Goal: Information Seeking & Learning: Compare options

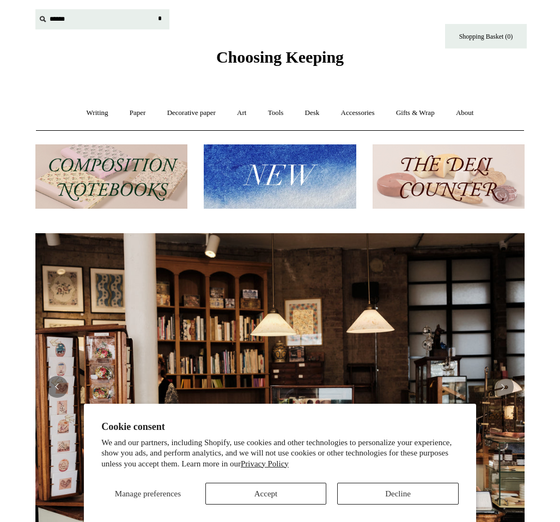
click at [68, 21] on input "text" at bounding box center [102, 19] width 134 height 20
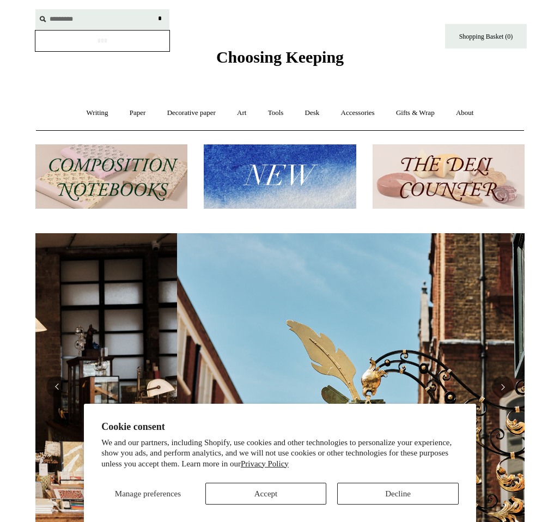
scroll to position [0, 489]
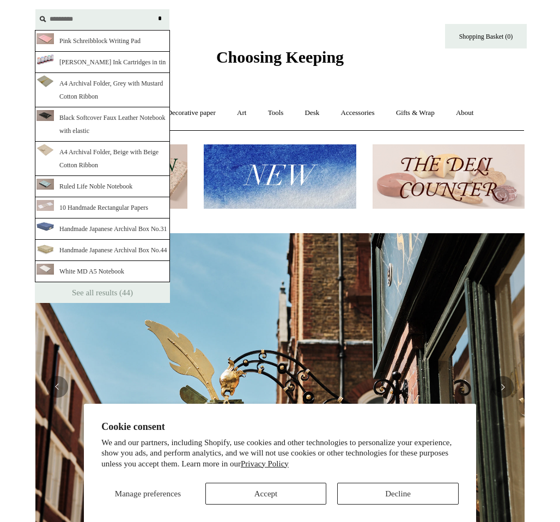
type input "*********"
click at [154, 9] on input "*" at bounding box center [159, 18] width 11 height 19
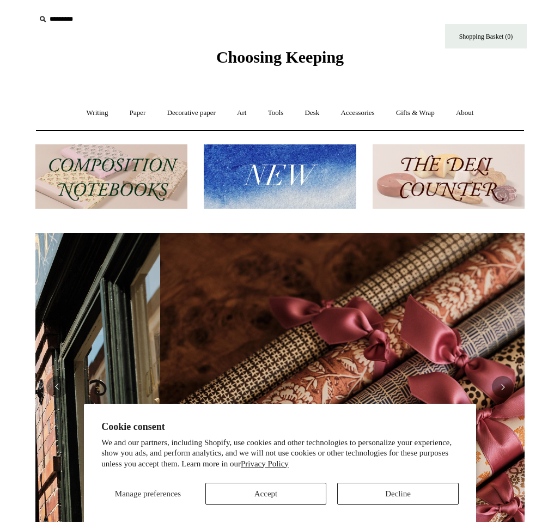
scroll to position [0, 978]
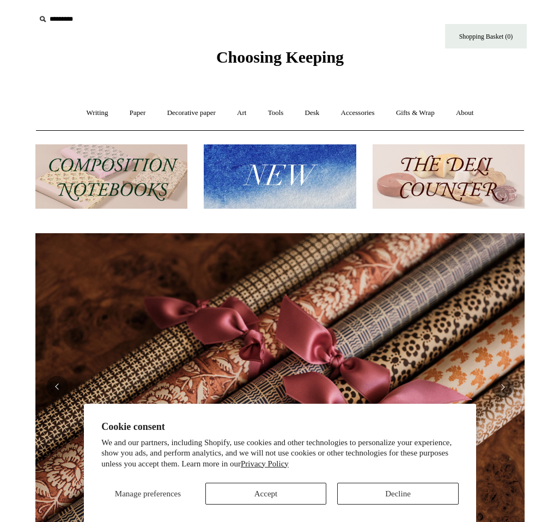
click at [94, 14] on input "*********" at bounding box center [102, 19] width 134 height 20
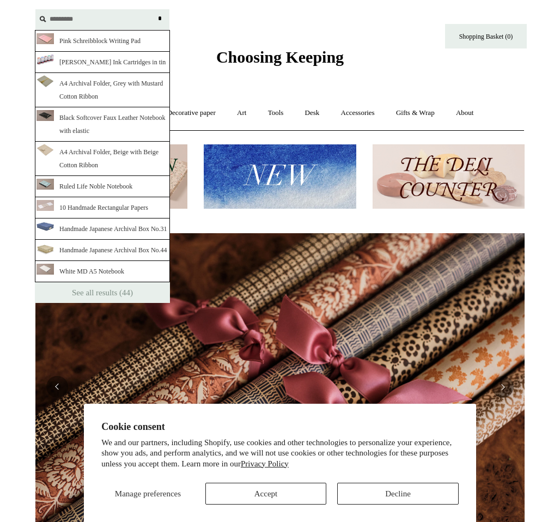
click at [154, 9] on input "*" at bounding box center [159, 18] width 11 height 19
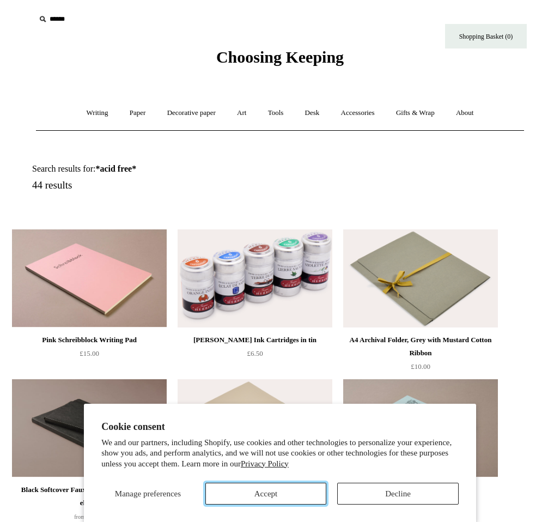
click at [257, 492] on button "Accept" at bounding box center [265, 493] width 121 height 22
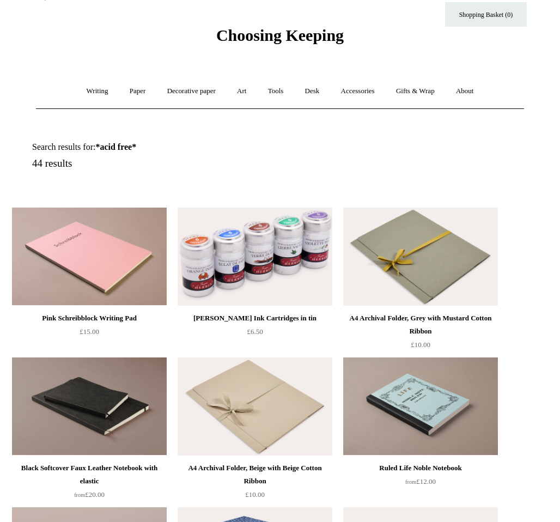
scroll to position [44, 0]
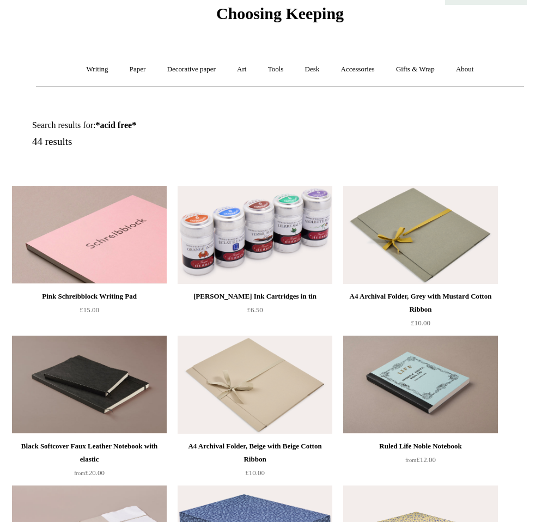
click at [86, 226] on img at bounding box center [89, 235] width 155 height 98
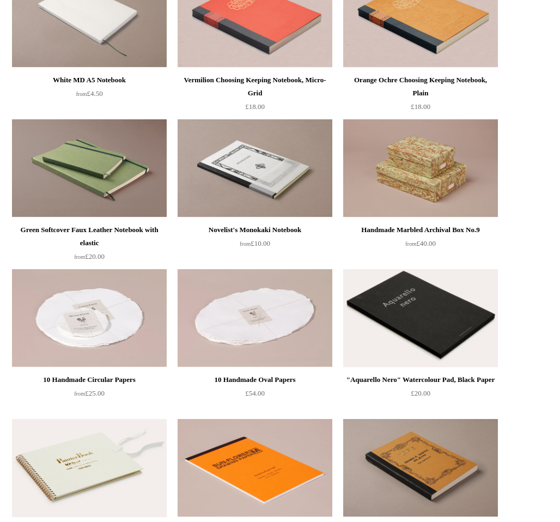
scroll to position [710, 0]
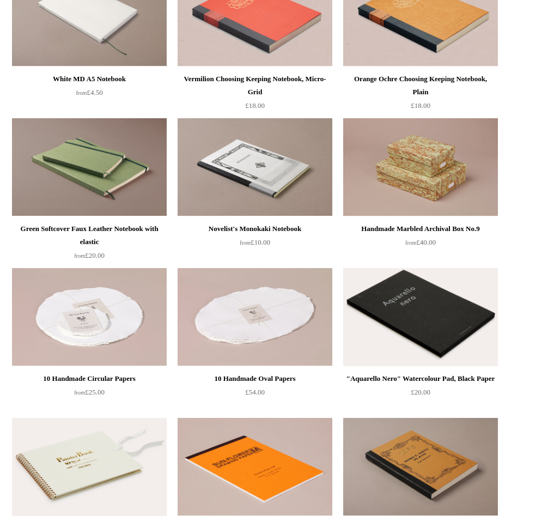
drag, startPoint x: 558, startPoint y: 203, endPoint x: 559, endPoint y: 225, distance: 22.3
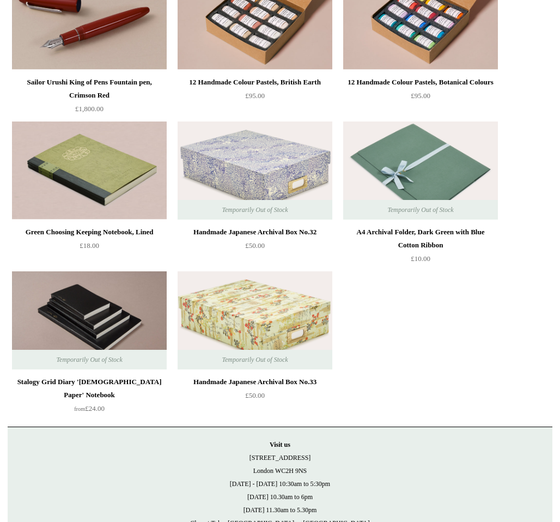
scroll to position [2129, 0]
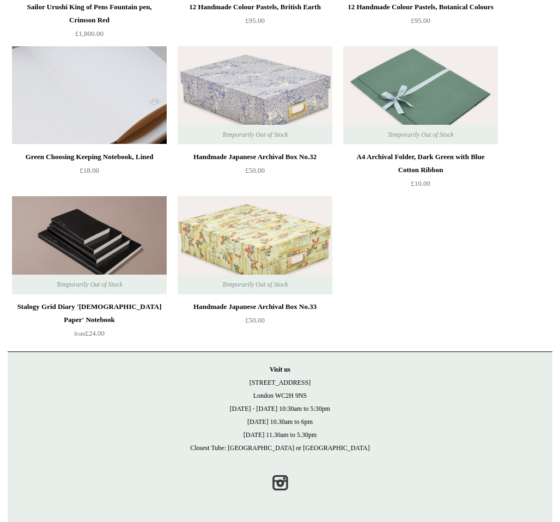
click at [53, 122] on img at bounding box center [89, 95] width 155 height 98
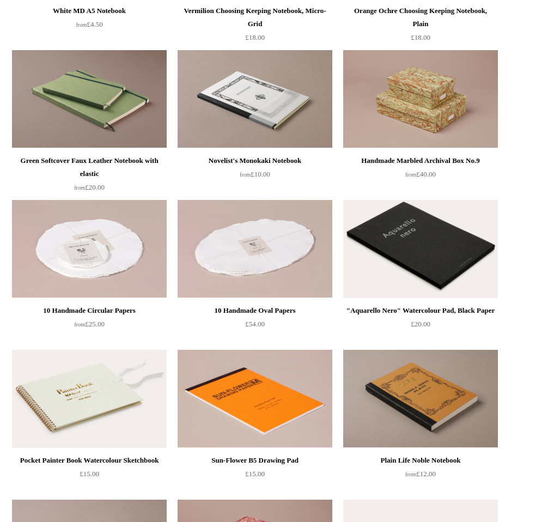
scroll to position [782, 0]
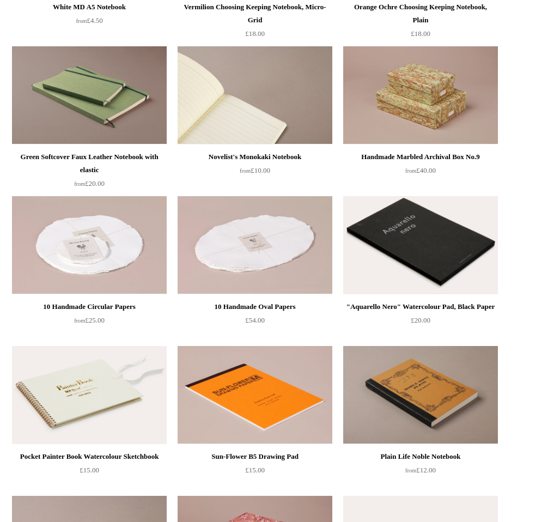
click at [252, 127] on img at bounding box center [254, 95] width 155 height 98
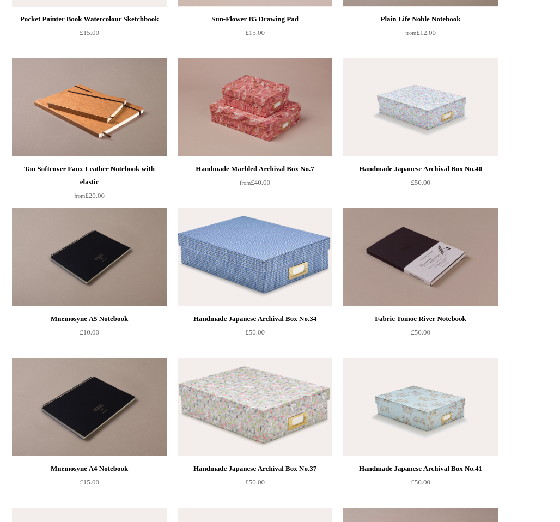
scroll to position [1112, 0]
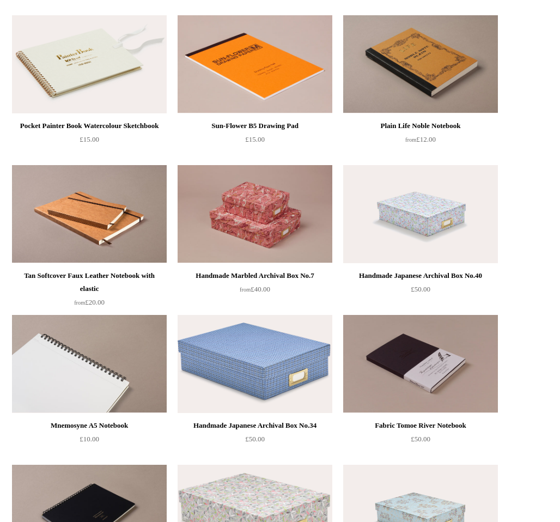
click at [108, 375] on img at bounding box center [89, 364] width 155 height 98
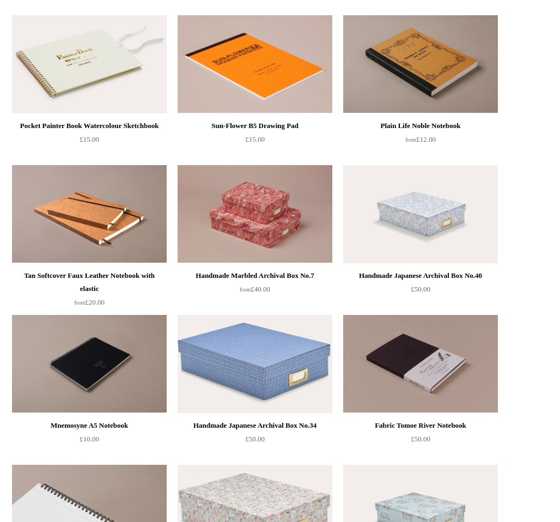
click at [131, 482] on img at bounding box center [89, 513] width 155 height 98
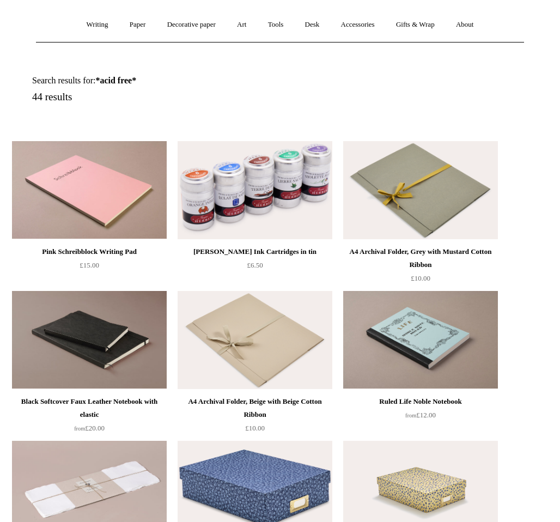
scroll to position [0, 0]
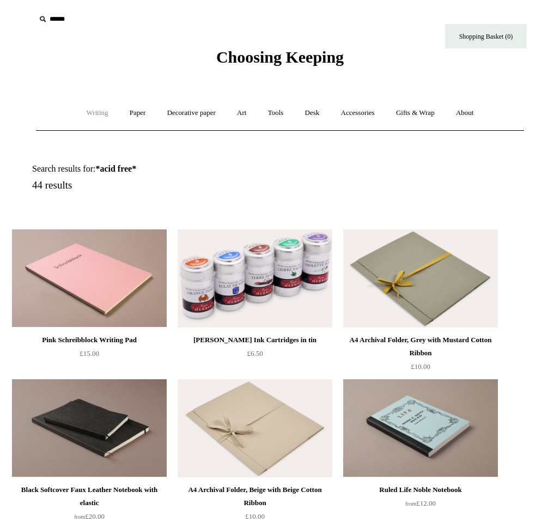
click at [97, 109] on link "Writing +" at bounding box center [97, 113] width 41 height 29
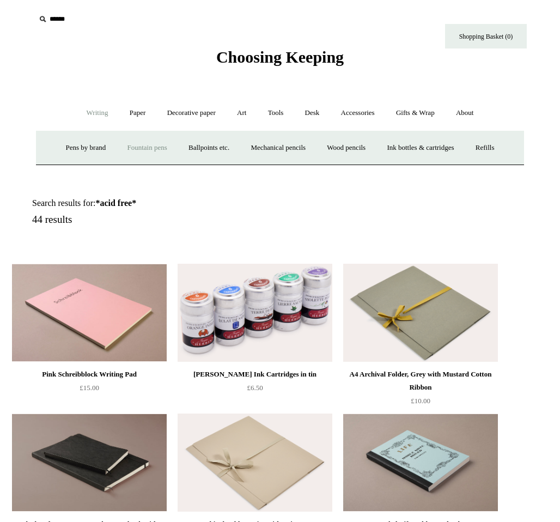
click at [141, 148] on link "Fountain pens +" at bounding box center [146, 147] width 59 height 29
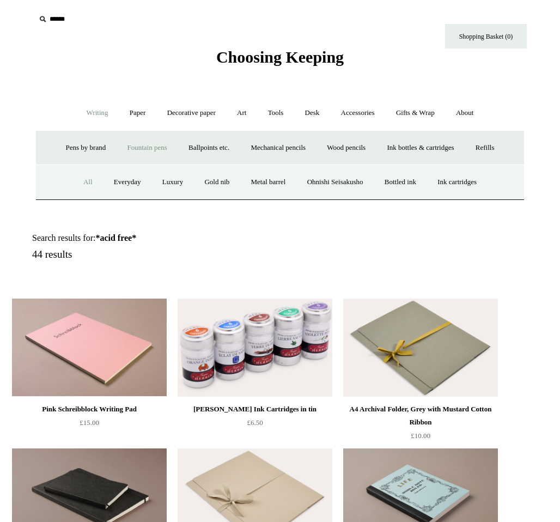
click at [74, 182] on link "All" at bounding box center [87, 182] width 29 height 29
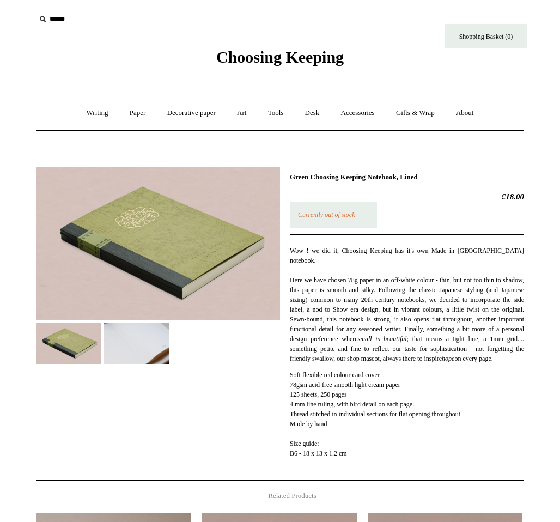
click at [123, 338] on img at bounding box center [136, 343] width 65 height 41
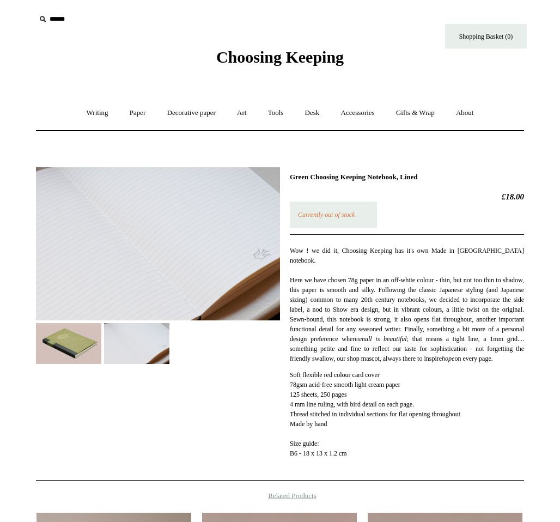
click at [150, 240] on img at bounding box center [158, 243] width 244 height 153
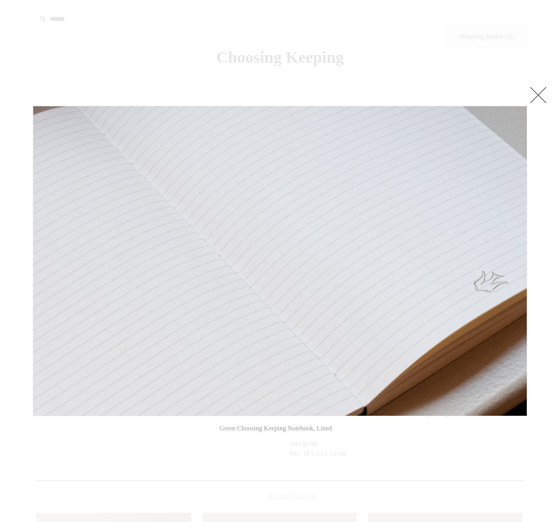
click at [537, 95] on link at bounding box center [538, 95] width 22 height 22
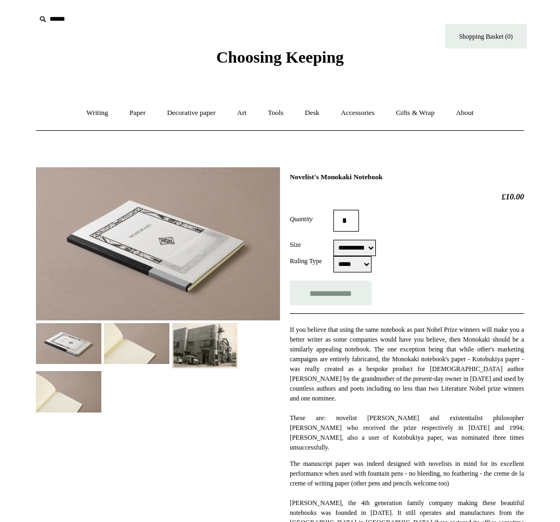
click at [133, 341] on img at bounding box center [136, 343] width 65 height 41
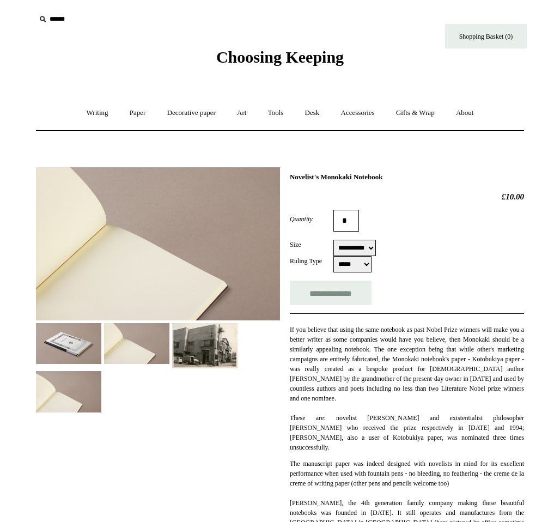
click at [158, 288] on img at bounding box center [158, 243] width 244 height 153
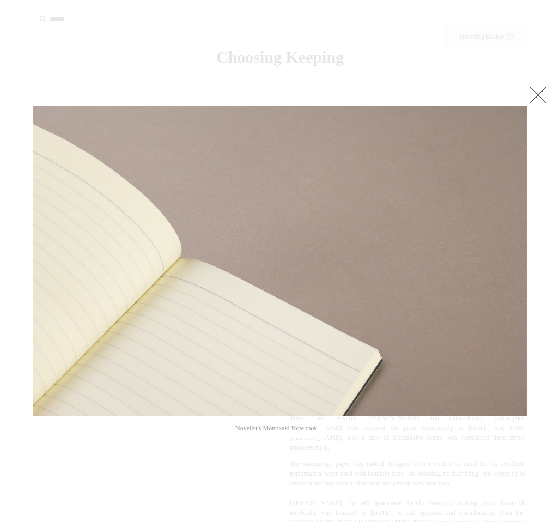
click at [535, 96] on link at bounding box center [538, 95] width 22 height 22
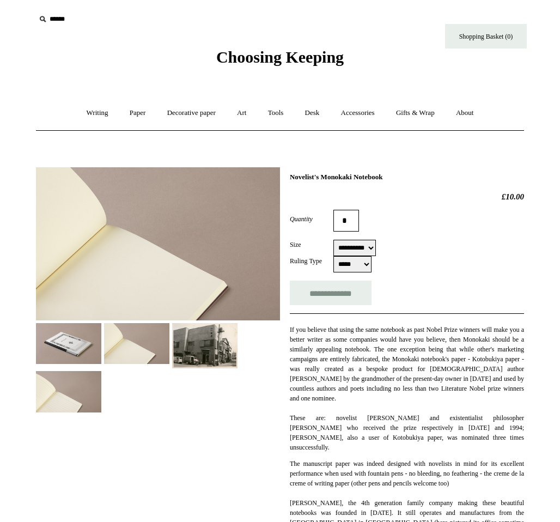
click at [60, 346] on img at bounding box center [68, 343] width 65 height 41
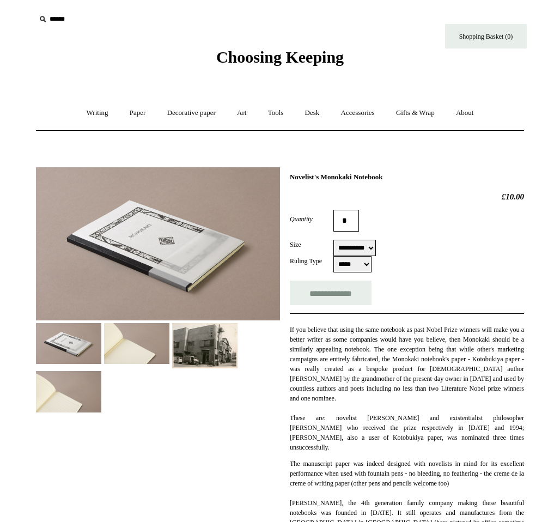
click at [189, 249] on img at bounding box center [158, 243] width 244 height 153
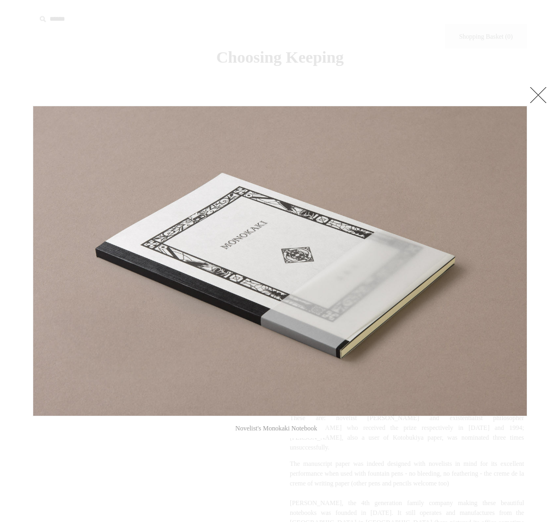
click at [541, 101] on link at bounding box center [538, 95] width 22 height 22
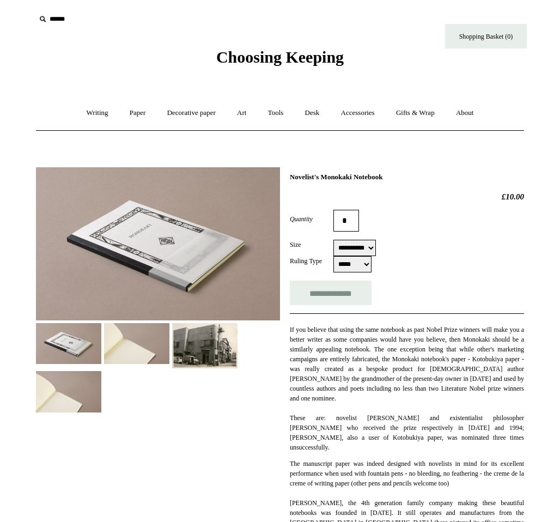
click at [82, 384] on img at bounding box center [68, 391] width 65 height 41
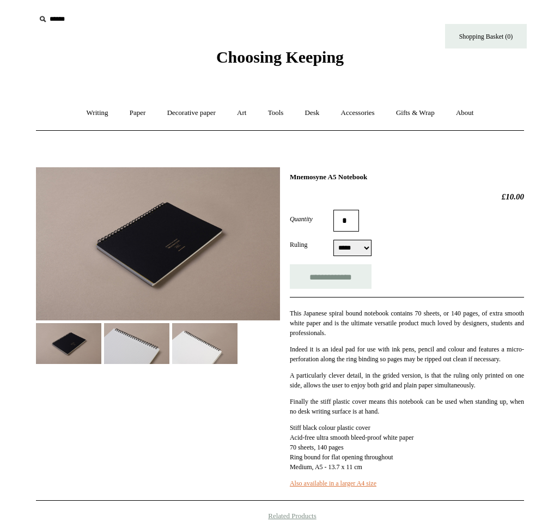
click at [120, 354] on img at bounding box center [136, 343] width 65 height 41
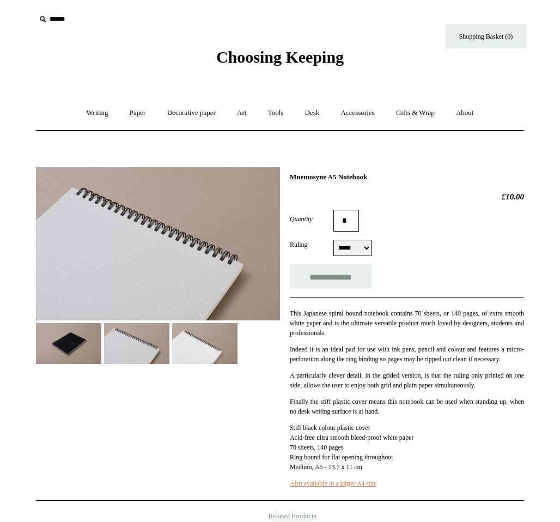
click at [185, 346] on img at bounding box center [204, 343] width 65 height 41
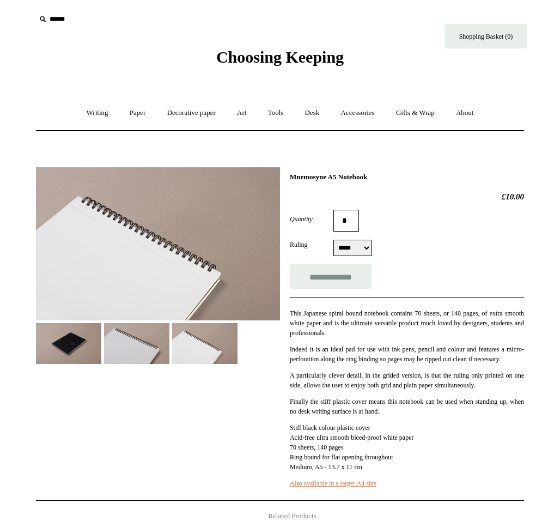
click at [348, 250] on select "***** ****" at bounding box center [352, 248] width 38 height 16
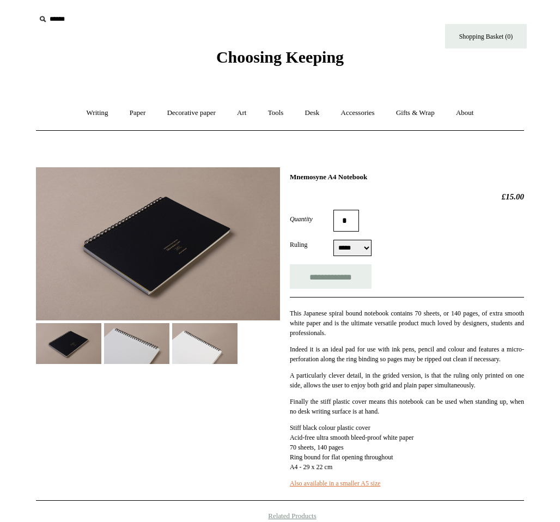
click at [348, 247] on select "***** ****" at bounding box center [352, 248] width 38 height 16
select select "****"
click at [148, 350] on img at bounding box center [136, 343] width 65 height 41
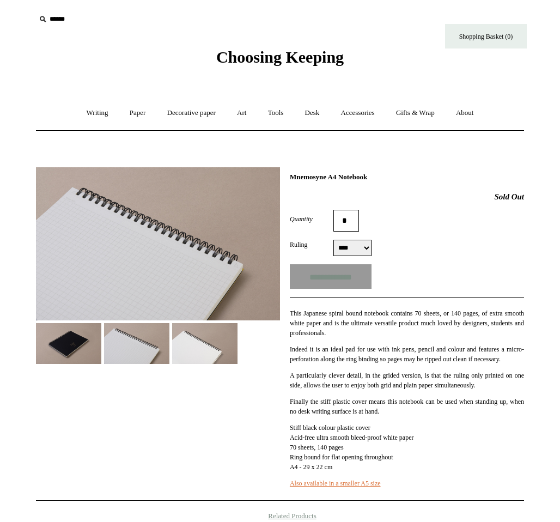
click at [352, 247] on select "***** ****" at bounding box center [352, 248] width 38 height 16
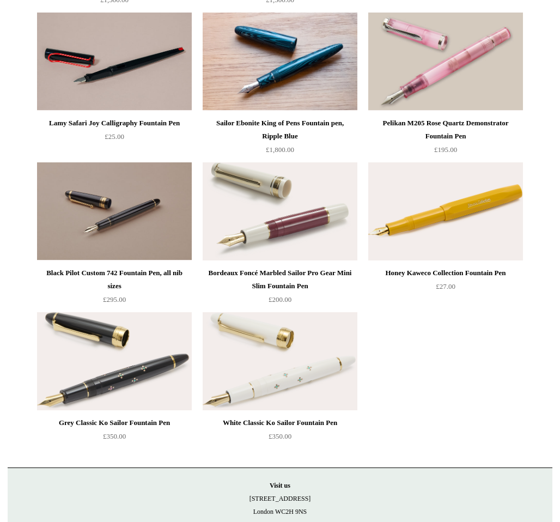
scroll to position [4295, 0]
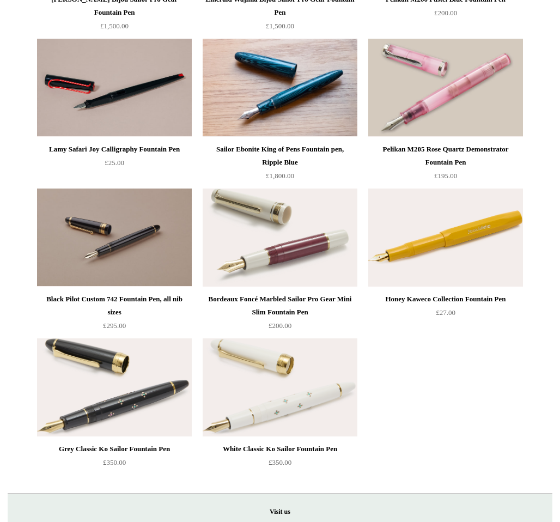
click at [306, 414] on img at bounding box center [280, 387] width 155 height 98
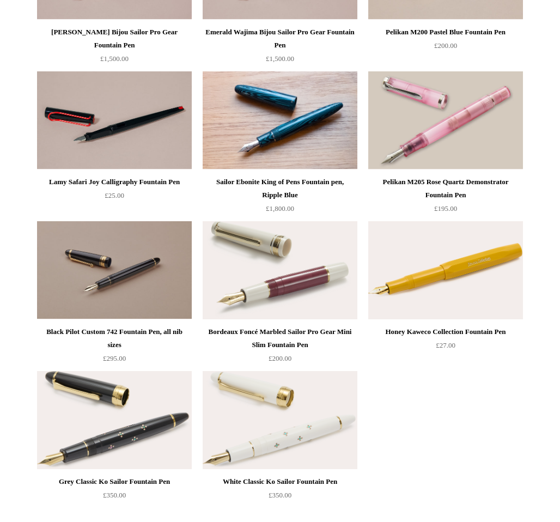
scroll to position [4319, 0]
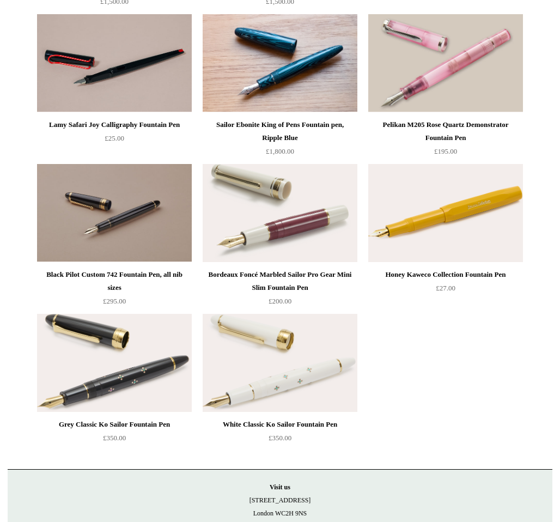
click at [137, 390] on img at bounding box center [114, 363] width 155 height 98
click at [291, 378] on img at bounding box center [280, 363] width 155 height 98
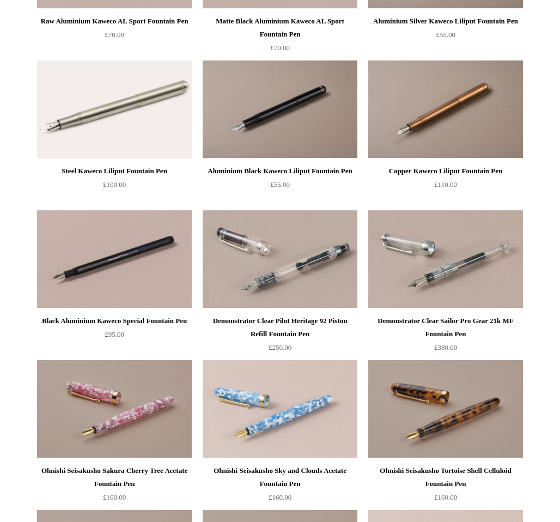
scroll to position [1870, 0]
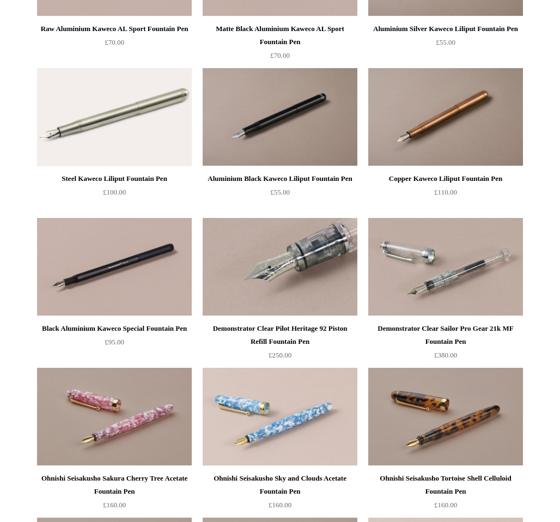
click at [297, 289] on img at bounding box center [280, 267] width 155 height 98
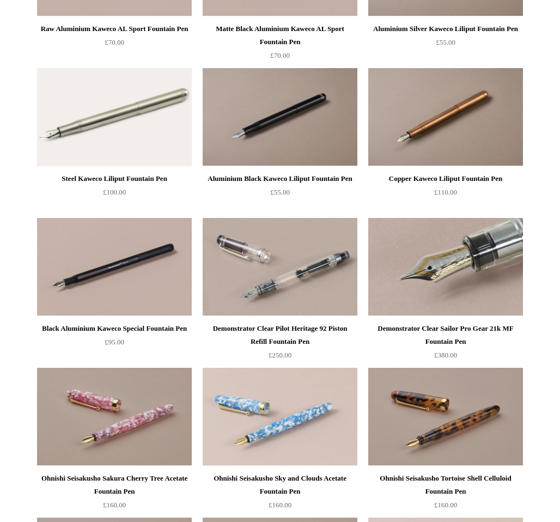
click at [449, 280] on img at bounding box center [445, 267] width 155 height 98
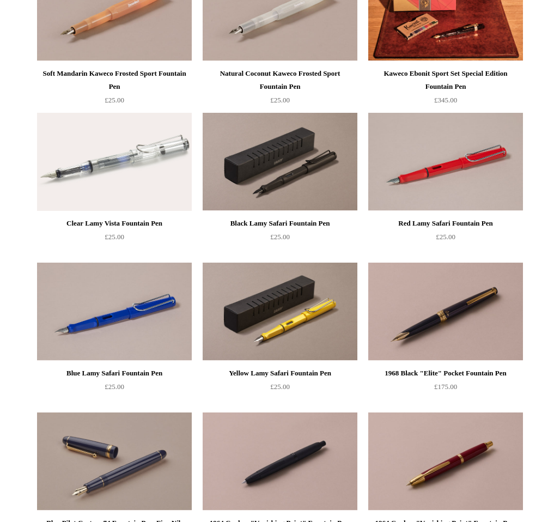
scroll to position [0, 0]
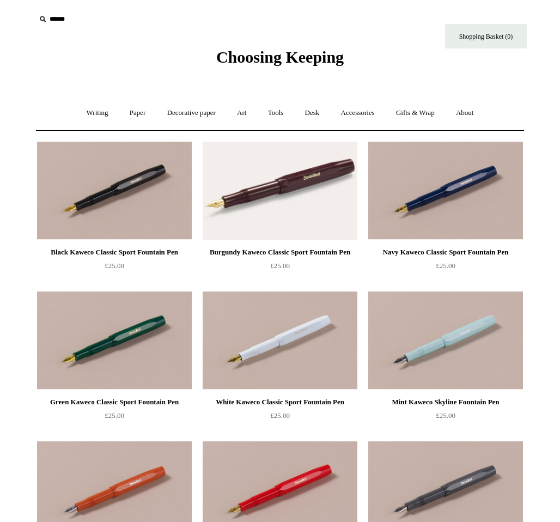
click at [57, 14] on input "text" at bounding box center [102, 19] width 134 height 20
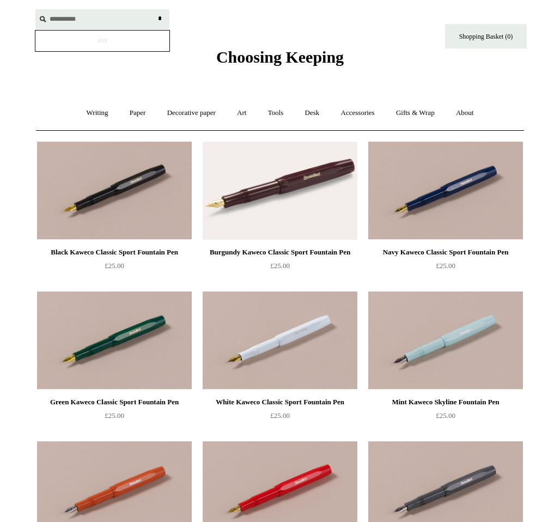
type input "**********"
click at [154, 9] on input "*" at bounding box center [159, 18] width 11 height 19
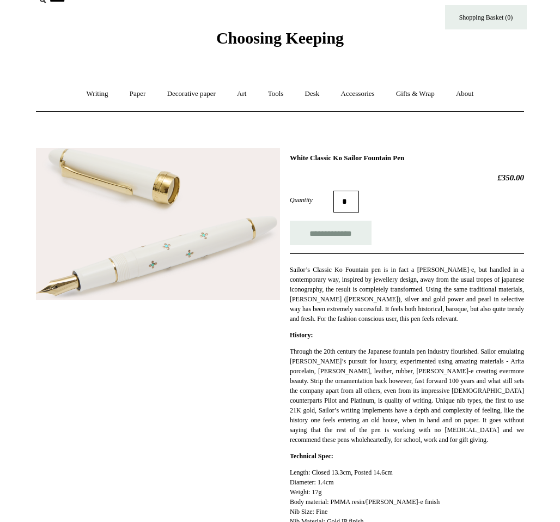
scroll to position [17, 0]
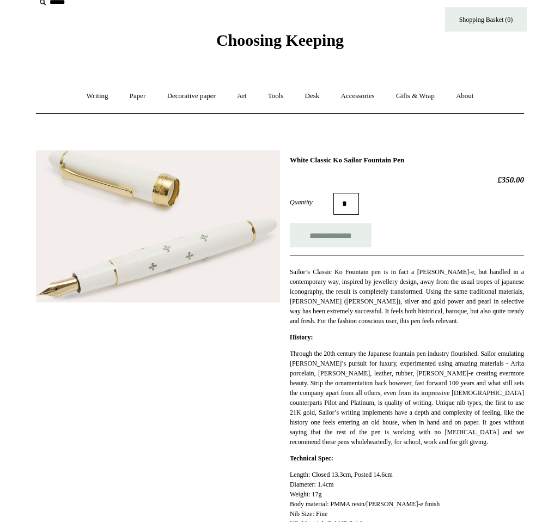
click at [188, 209] on img at bounding box center [158, 226] width 244 height 152
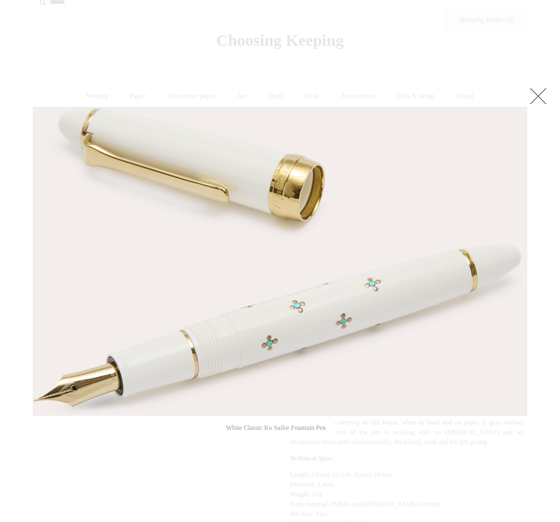
click at [541, 98] on link at bounding box center [538, 96] width 22 height 22
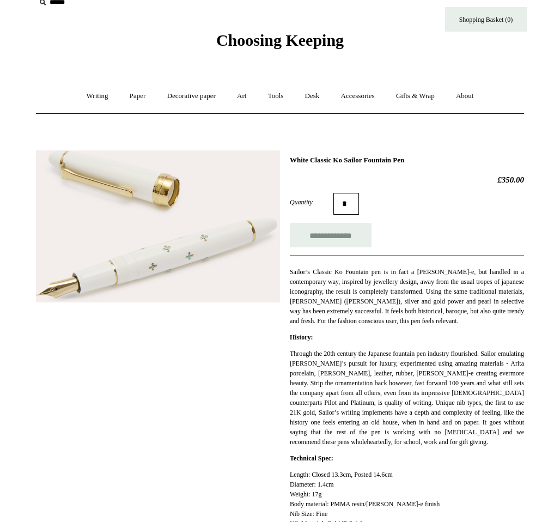
click at [210, 246] on img at bounding box center [158, 226] width 244 height 152
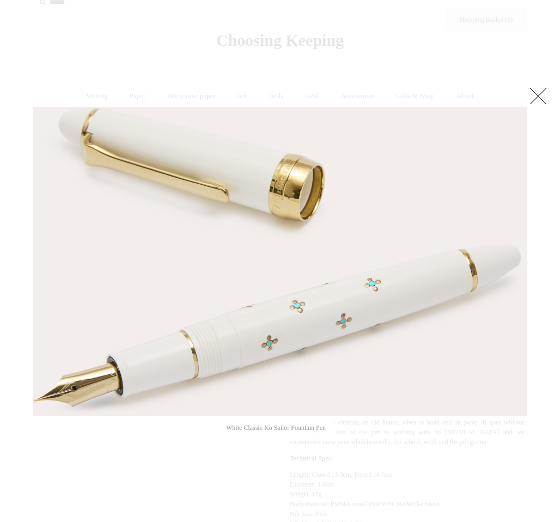
click at [541, 95] on link at bounding box center [538, 96] width 22 height 22
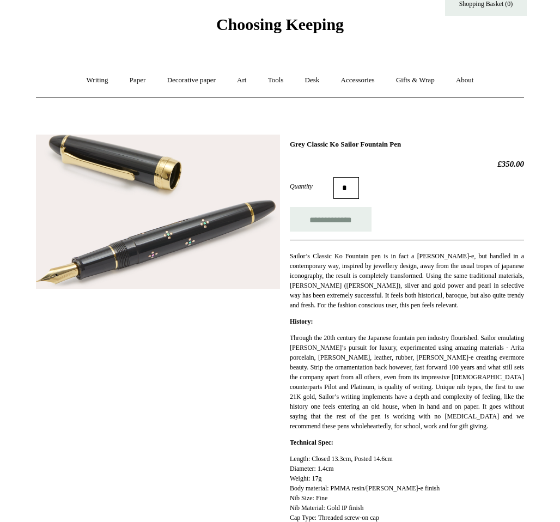
scroll to position [22, 0]
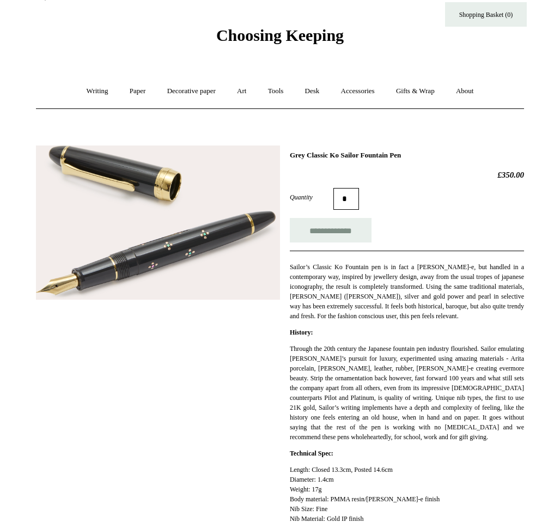
click at [164, 234] on img at bounding box center [158, 222] width 244 height 154
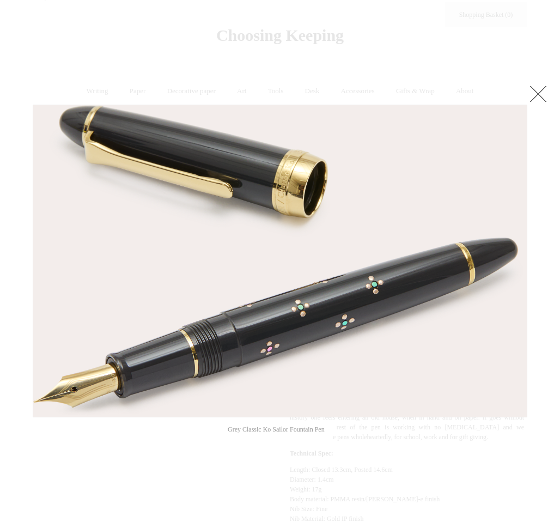
click at [544, 93] on link at bounding box center [538, 94] width 22 height 22
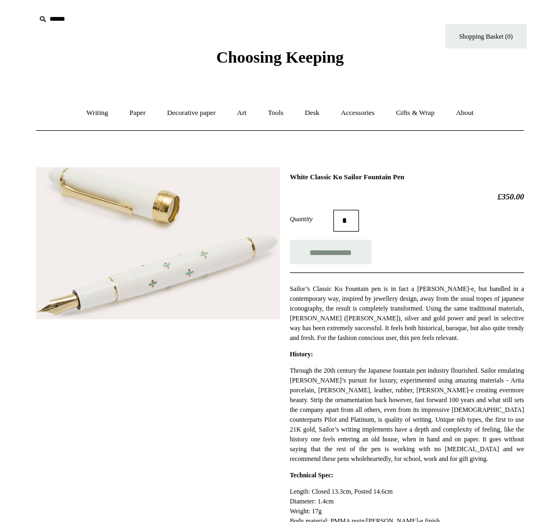
click at [209, 284] on img at bounding box center [158, 243] width 244 height 152
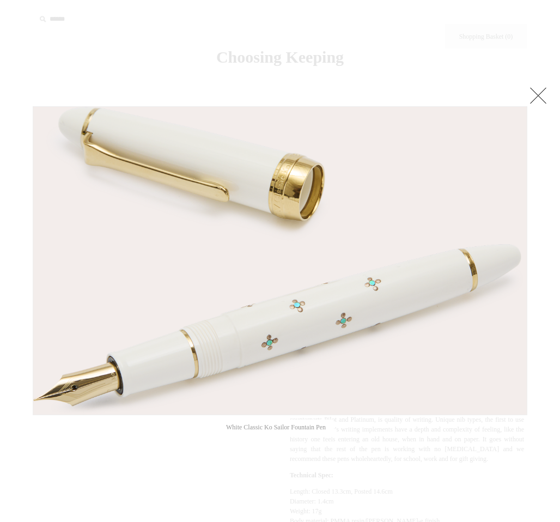
click at [541, 99] on link at bounding box center [538, 95] width 22 height 22
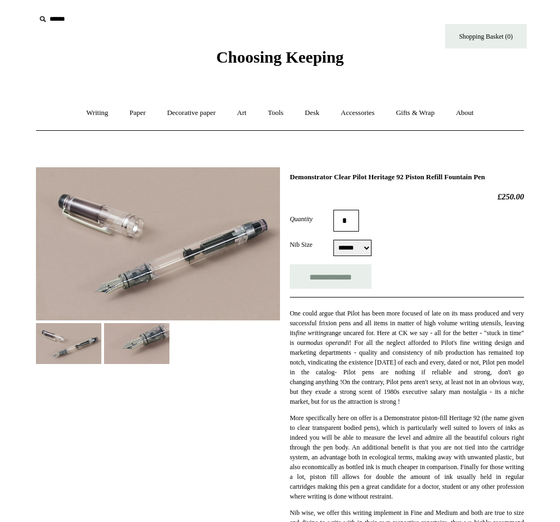
click at [341, 250] on select "**** ******" at bounding box center [352, 248] width 38 height 16
select select "****"
click at [175, 278] on img at bounding box center [158, 243] width 244 height 153
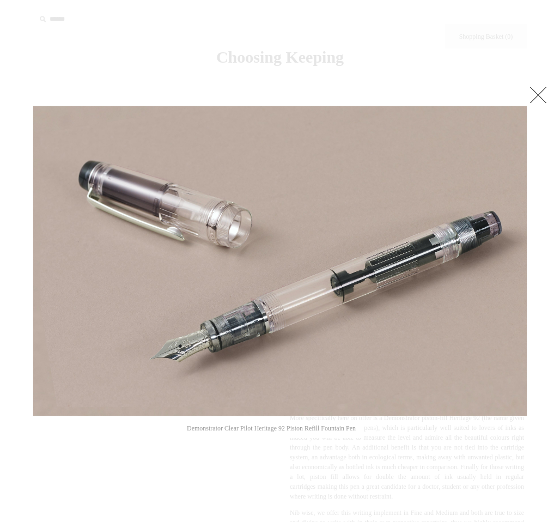
click at [538, 90] on link at bounding box center [538, 95] width 22 height 22
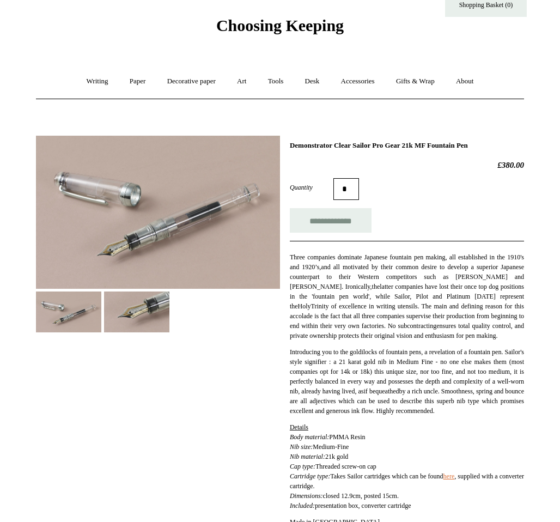
scroll to position [115, 0]
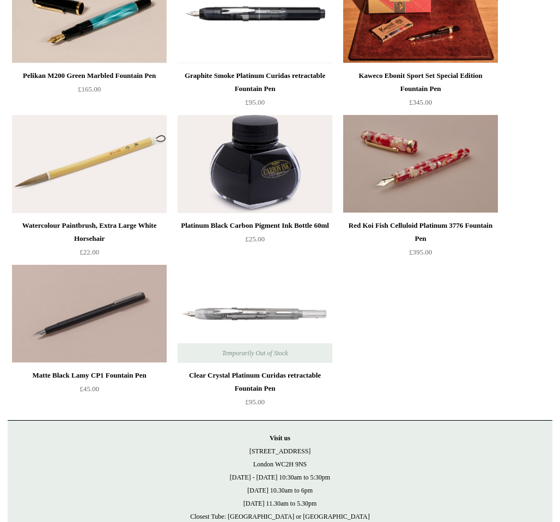
scroll to position [1015, 0]
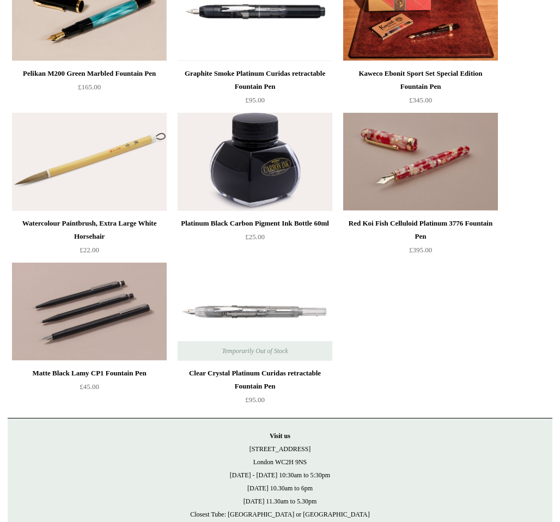
click at [77, 330] on img at bounding box center [89, 311] width 155 height 98
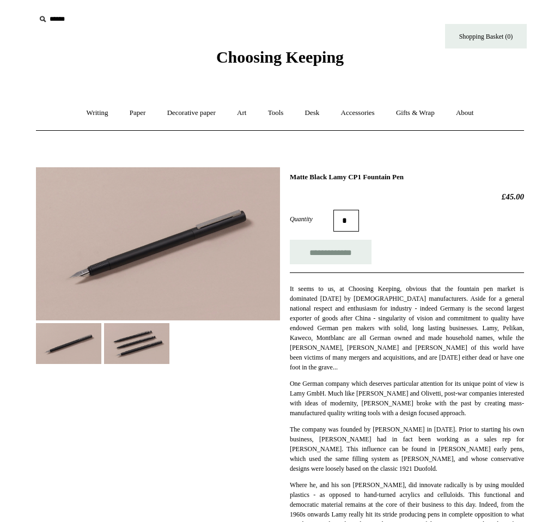
click at [120, 266] on img at bounding box center [158, 243] width 244 height 153
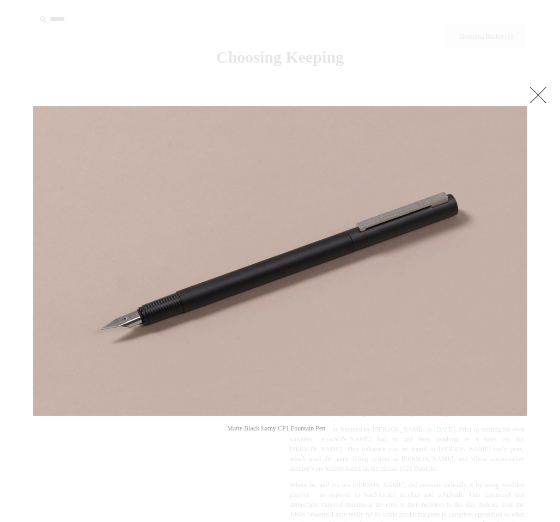
click at [535, 94] on link at bounding box center [538, 95] width 22 height 22
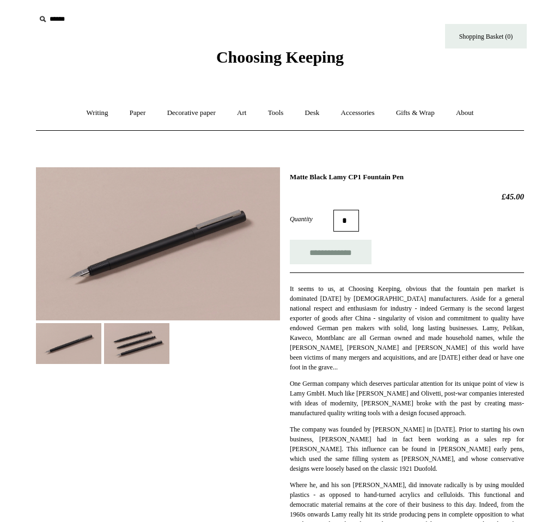
click at [159, 271] on img at bounding box center [158, 243] width 244 height 153
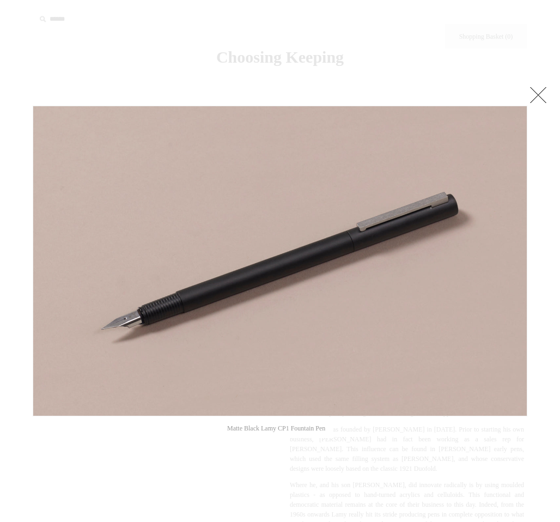
click at [540, 92] on link at bounding box center [538, 95] width 22 height 22
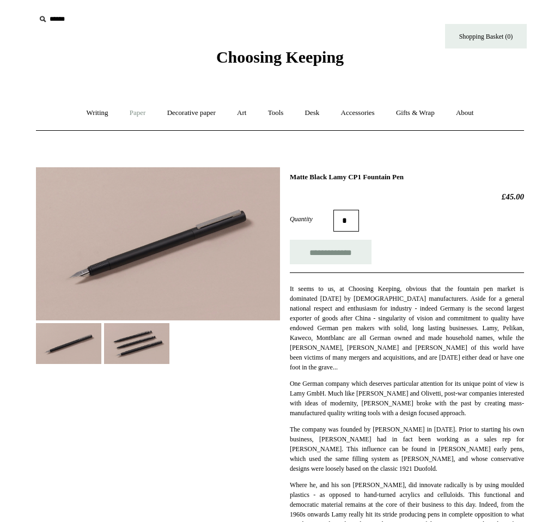
click at [128, 109] on link "Paper +" at bounding box center [138, 113] width 36 height 29
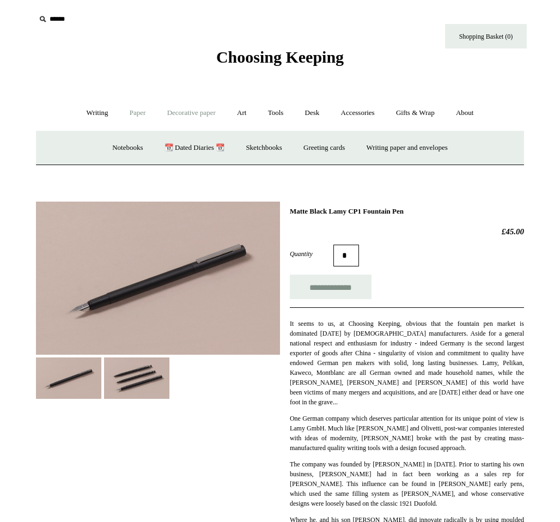
click at [215, 118] on link "Decorative paper +" at bounding box center [191, 113] width 68 height 29
click at [241, 113] on link "Art +" at bounding box center [241, 113] width 29 height 29
click at [268, 110] on link "Tools +" at bounding box center [275, 113] width 35 height 29
click at [315, 110] on link "Desk +" at bounding box center [312, 113] width 34 height 29
click at [94, 112] on link "Writing +" at bounding box center [97, 113] width 41 height 29
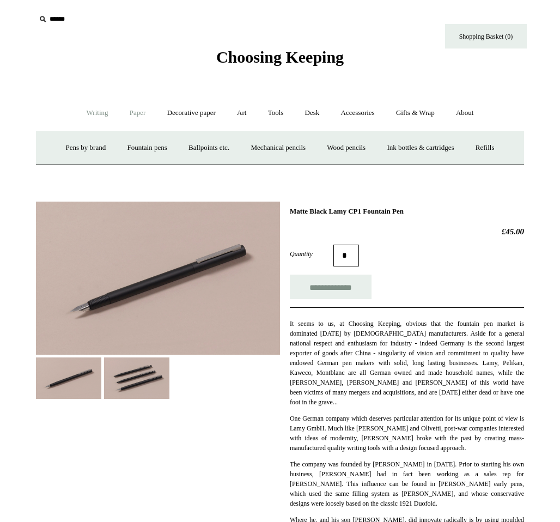
click at [125, 109] on link "Paper +" at bounding box center [138, 113] width 36 height 29
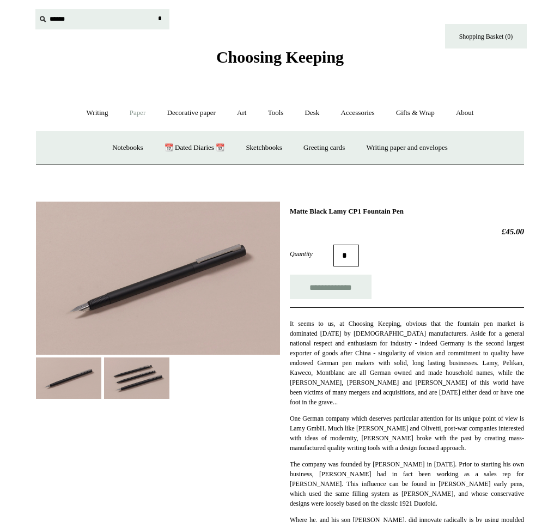
click at [53, 16] on input "text" at bounding box center [102, 19] width 134 height 20
type input "*********"
click at [154, 9] on input "*" at bounding box center [159, 18] width 11 height 19
